Goal: Task Accomplishment & Management: Manage account settings

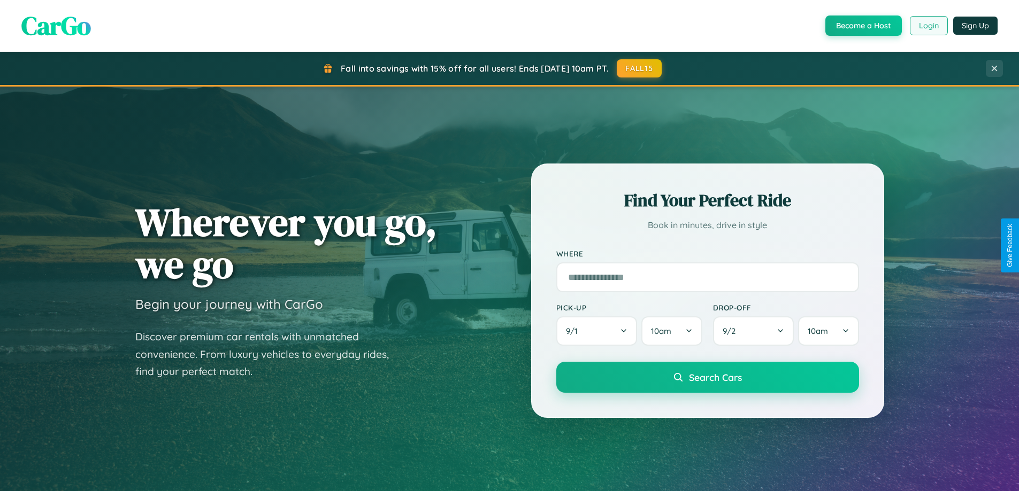
click at [928, 26] on button "Login" at bounding box center [929, 25] width 38 height 19
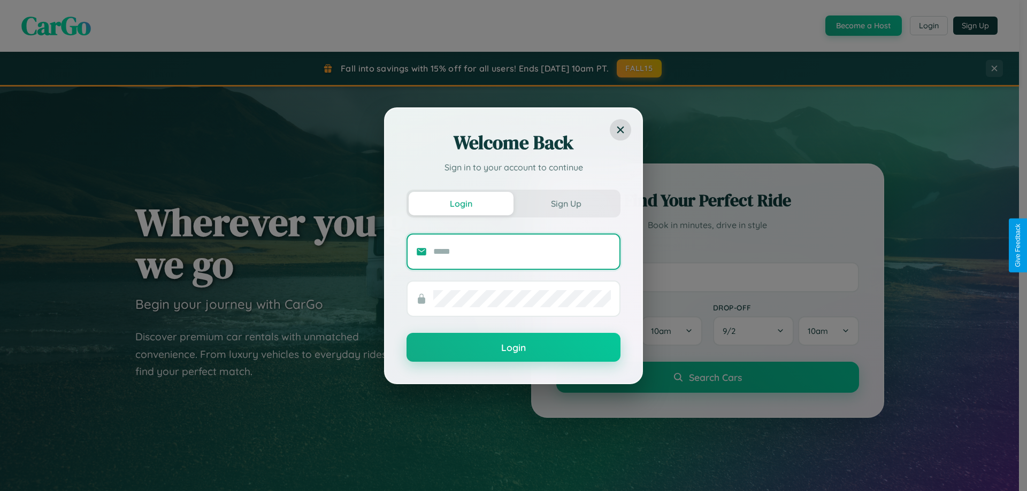
click at [522, 251] on input "text" at bounding box center [522, 251] width 178 height 17
type input "**********"
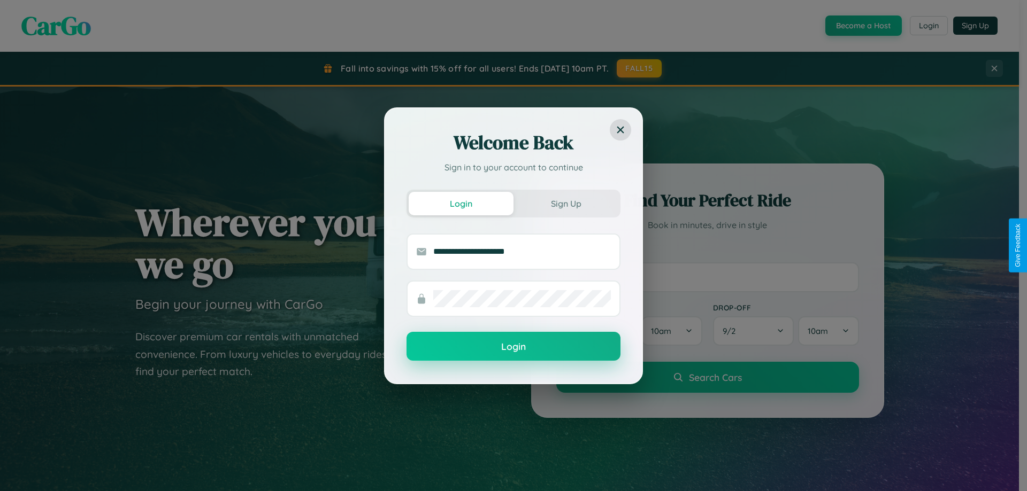
click at [513, 347] on button "Login" at bounding box center [513, 346] width 214 height 29
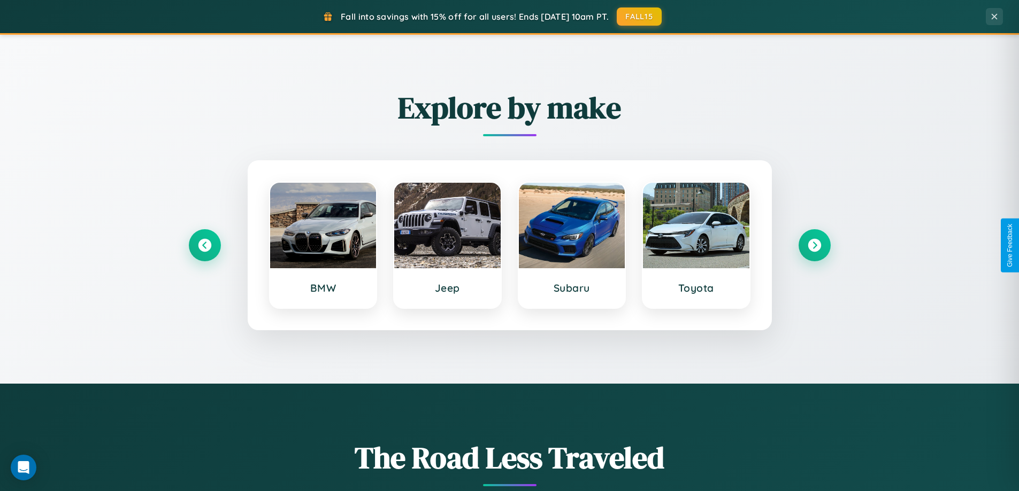
scroll to position [461, 0]
click at [814, 245] on icon at bounding box center [814, 245] width 14 height 14
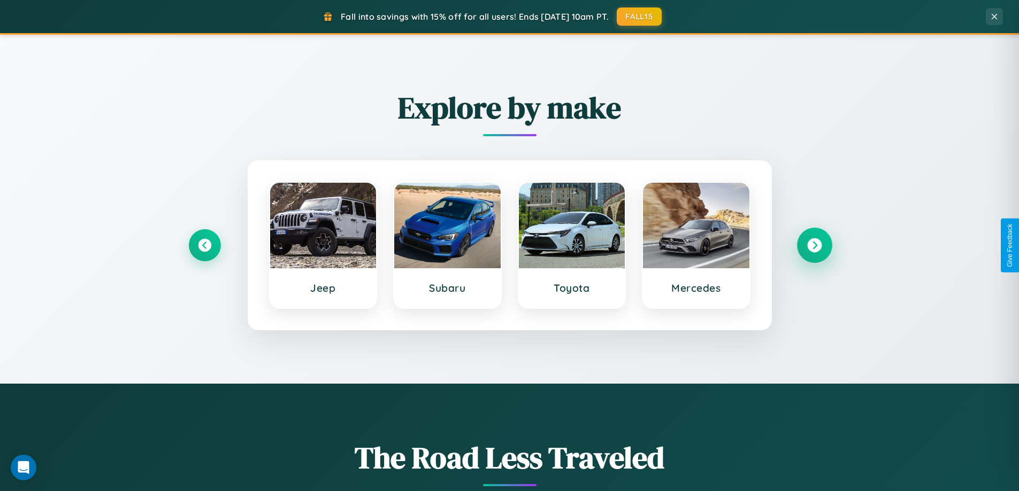
click at [814, 245] on icon at bounding box center [814, 245] width 14 height 14
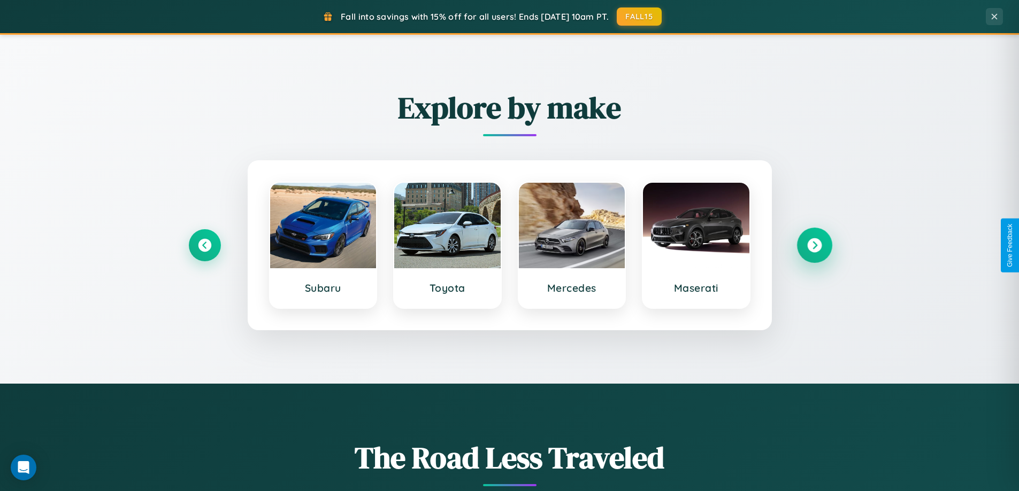
click at [814, 245] on icon at bounding box center [814, 245] width 14 height 14
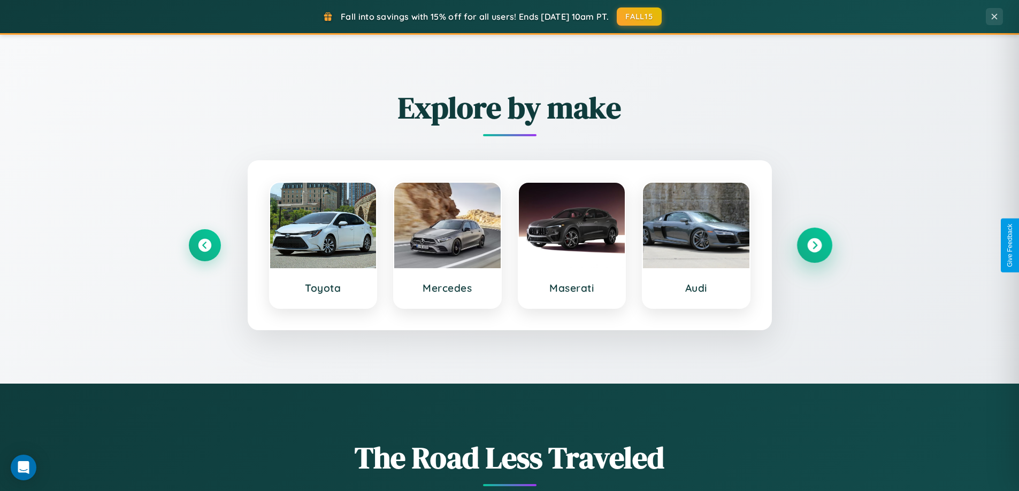
click at [814, 245] on icon at bounding box center [814, 245] width 14 height 14
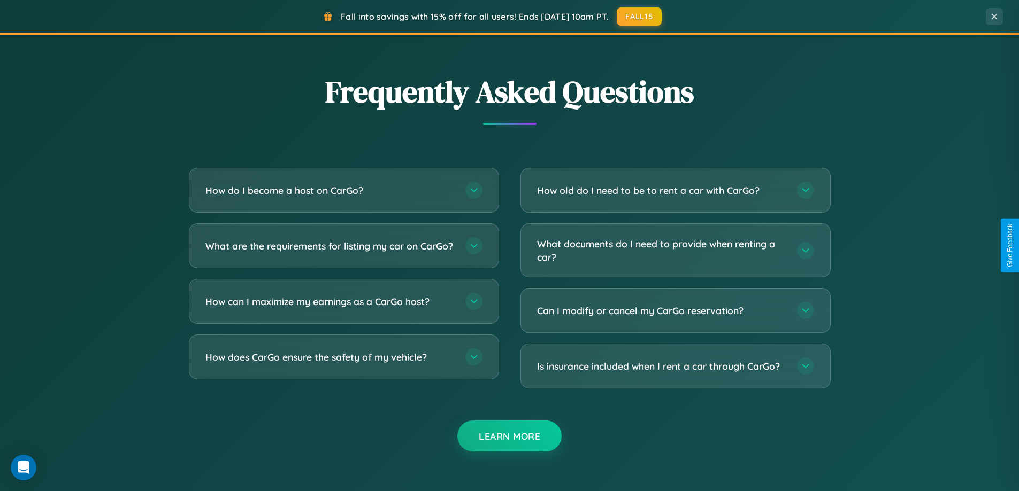
scroll to position [2057, 0]
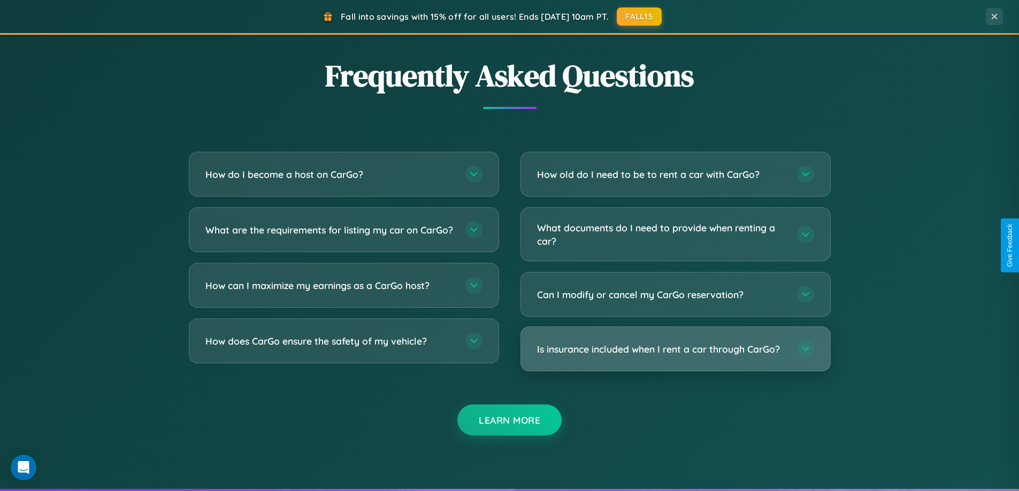
click at [675, 350] on h3 "Is insurance included when I rent a car through CarGo?" at bounding box center [661, 349] width 249 height 13
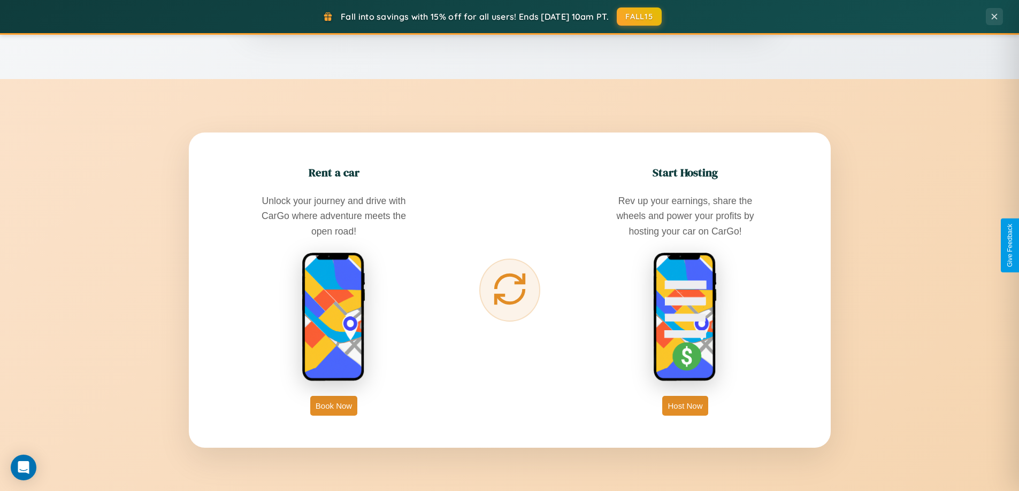
scroll to position [736, 0]
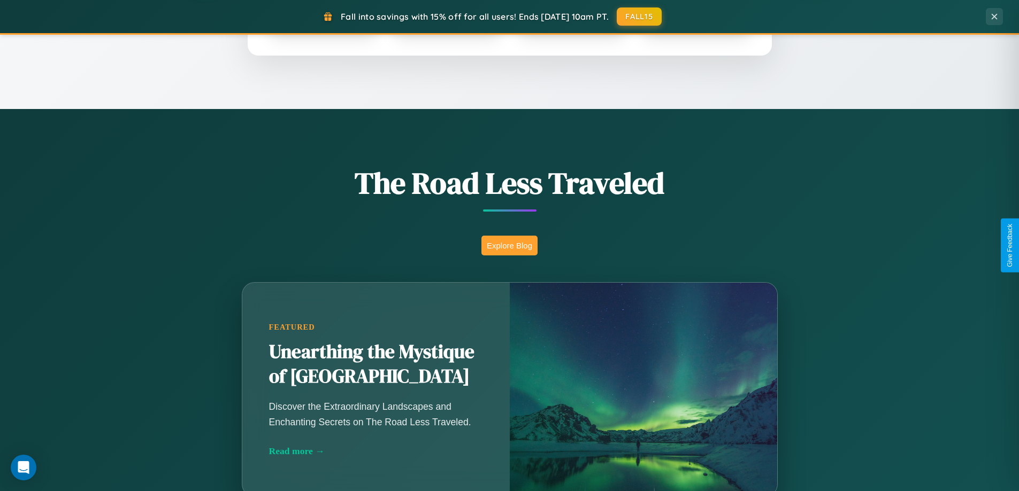
click at [509, 245] on button "Explore Blog" at bounding box center [509, 246] width 56 height 20
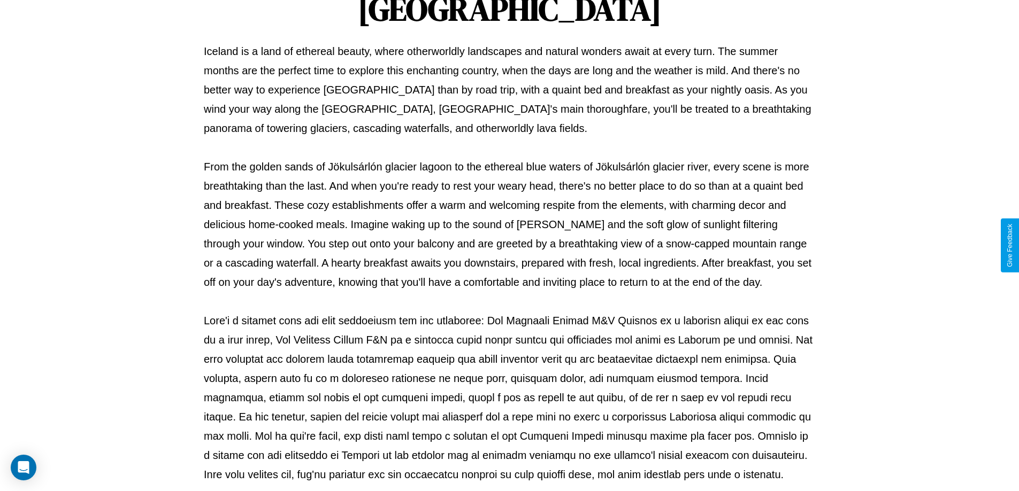
scroll to position [346, 0]
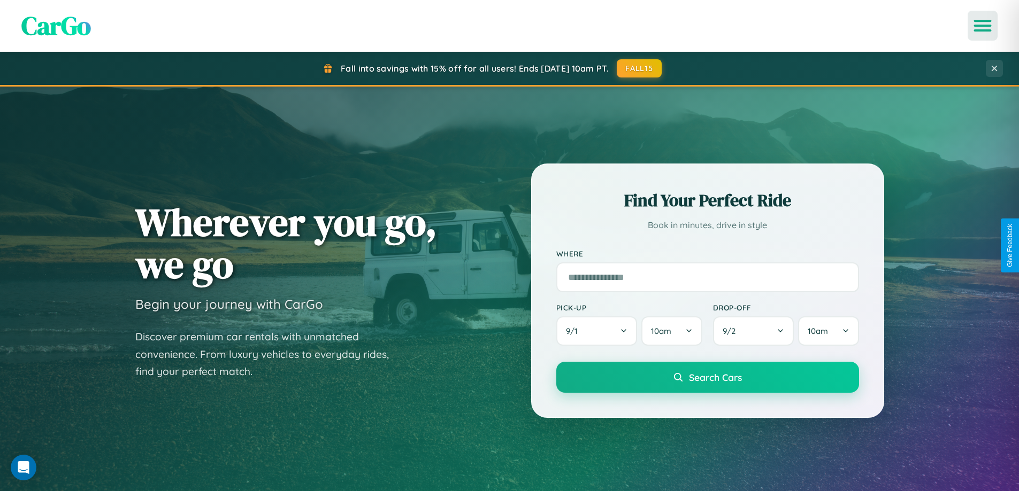
click at [982, 26] on icon "Open menu" at bounding box center [983, 26] width 16 height 10
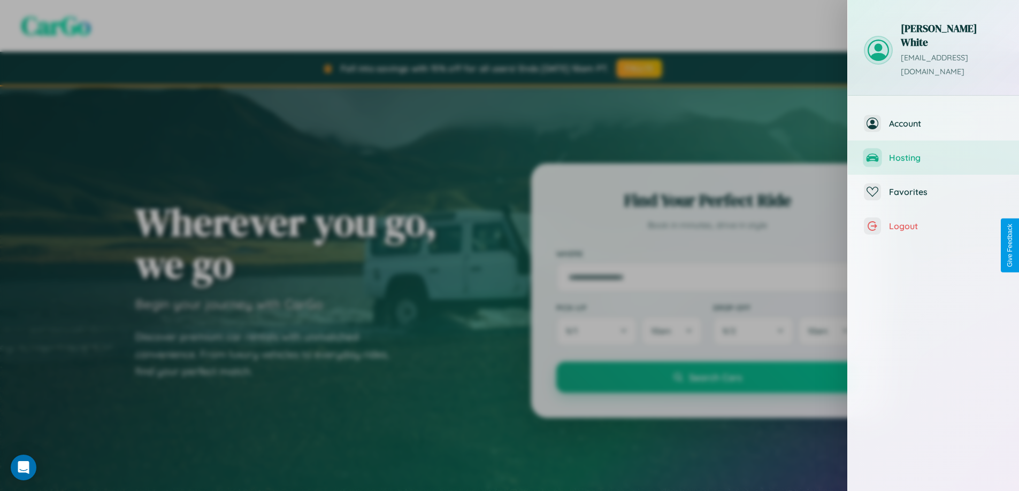
click at [933, 152] on span "Hosting" at bounding box center [946, 157] width 114 height 11
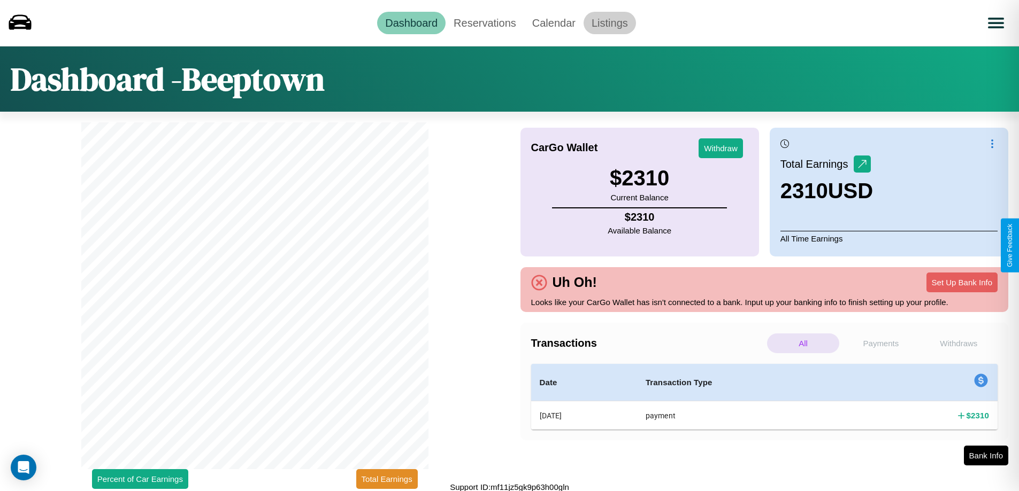
click at [609, 22] on link "Listings" at bounding box center [609, 23] width 52 height 22
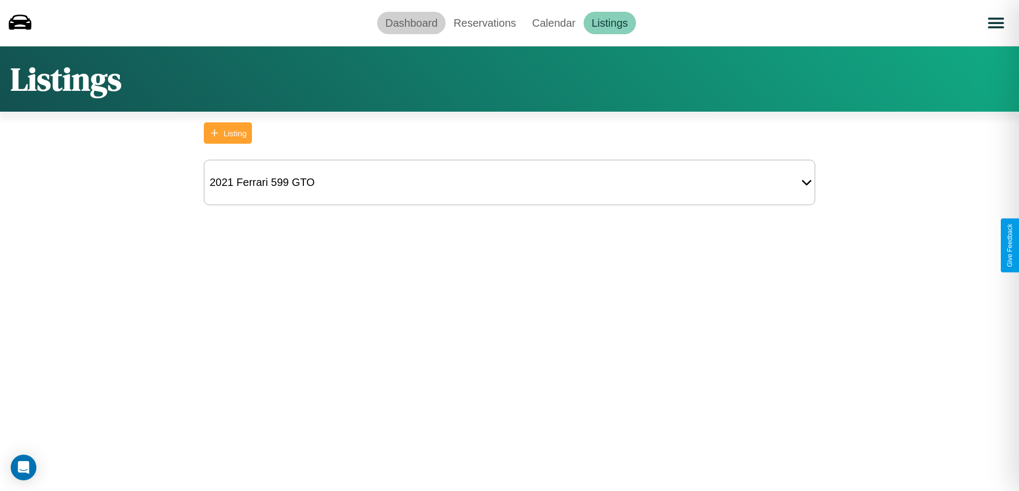
click at [411, 22] on link "Dashboard" at bounding box center [411, 23] width 68 height 22
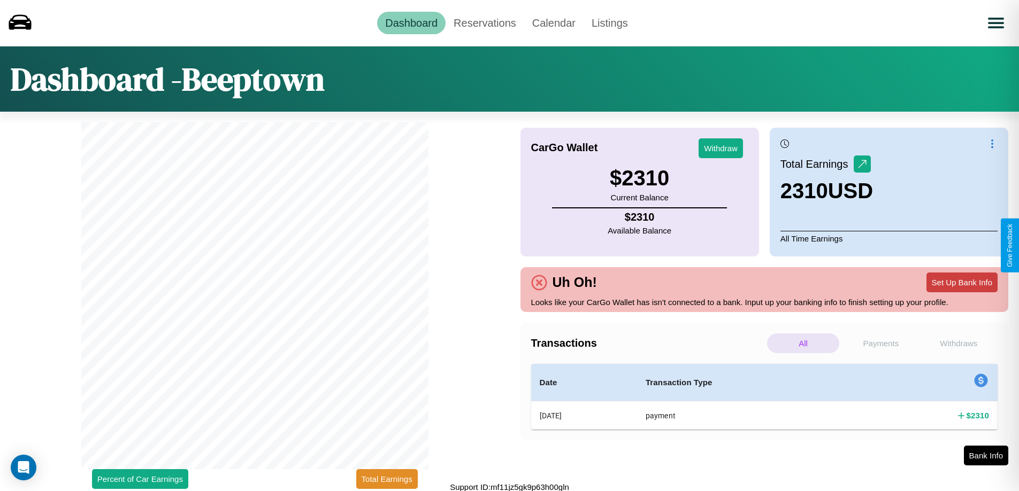
click at [961, 282] on button "Set Up Bank Info" at bounding box center [961, 283] width 71 height 20
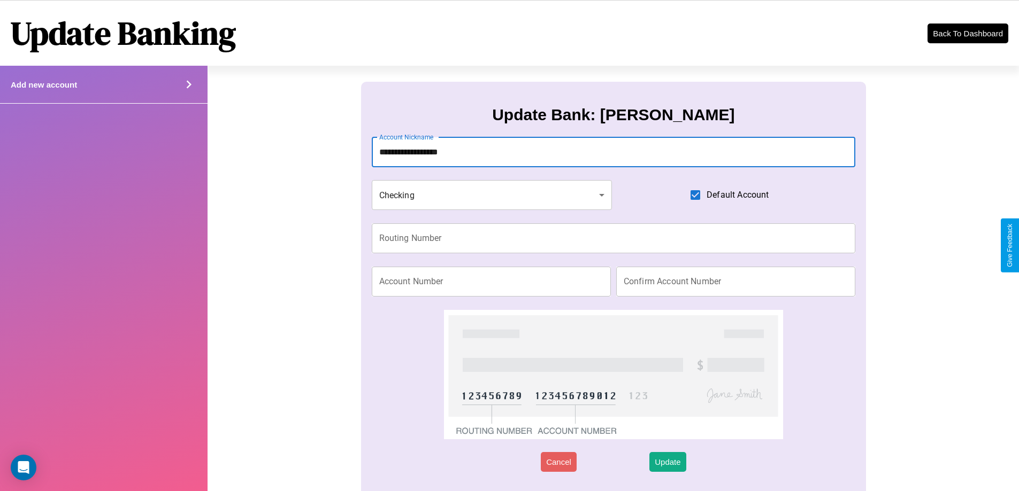
type input "**********"
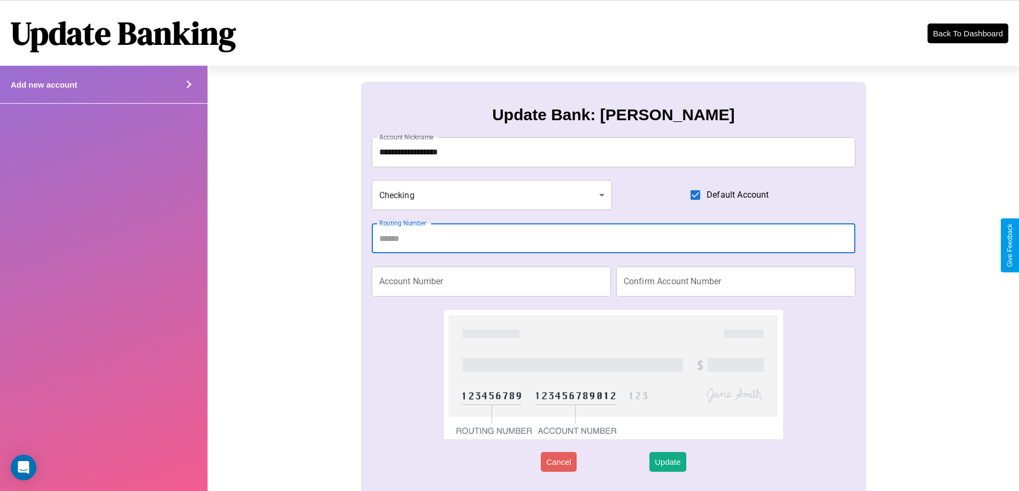
click at [613, 238] on input "Routing Number" at bounding box center [614, 238] width 484 height 30
type input "*********"
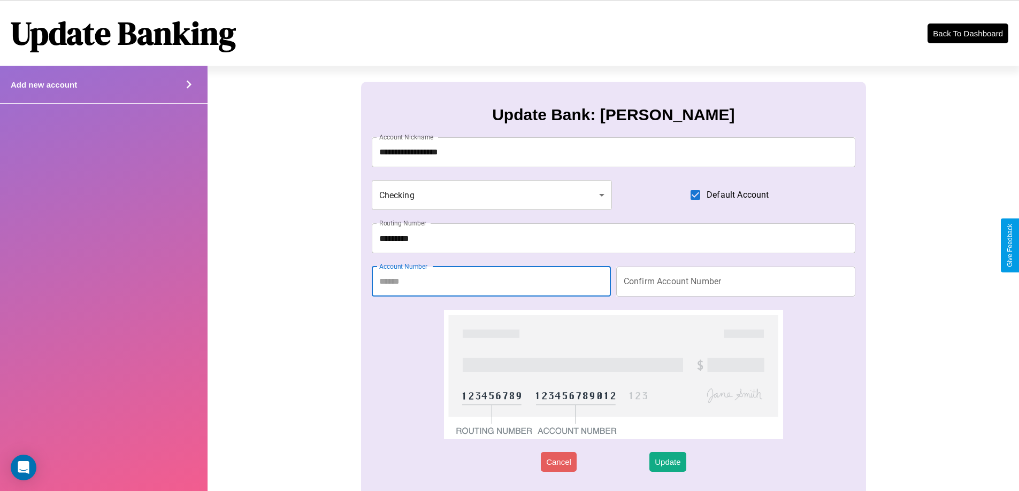
click at [491, 281] on input "Account Number" at bounding box center [491, 282] width 239 height 30
type input "********"
click at [735, 281] on input "Confirm Account Number" at bounding box center [735, 282] width 239 height 30
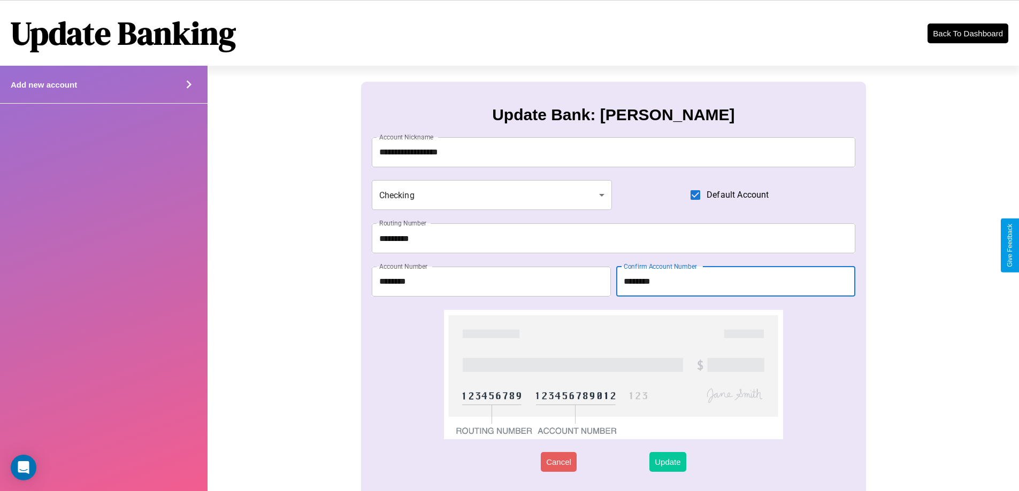
type input "********"
click at [667, 462] on button "Update" at bounding box center [667, 462] width 36 height 20
